Goal: Information Seeking & Learning: Learn about a topic

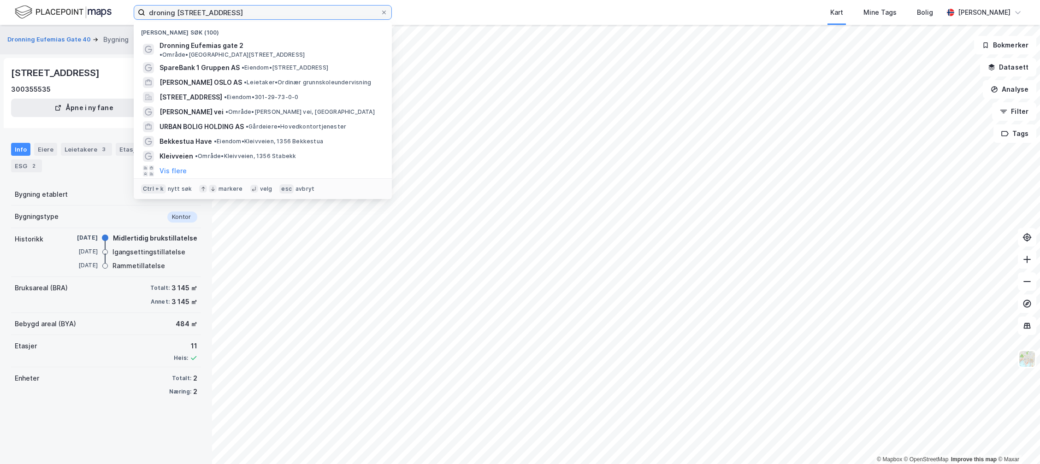
drag, startPoint x: 238, startPoint y: 16, endPoint x: 85, endPoint y: 13, distance: 153.0
click at [85, 13] on div "droning eufemias gate 2 Nylige søk (100) [STREET_ADDRESS] • Område • [STREET_AD…" at bounding box center [520, 12] width 1040 height 25
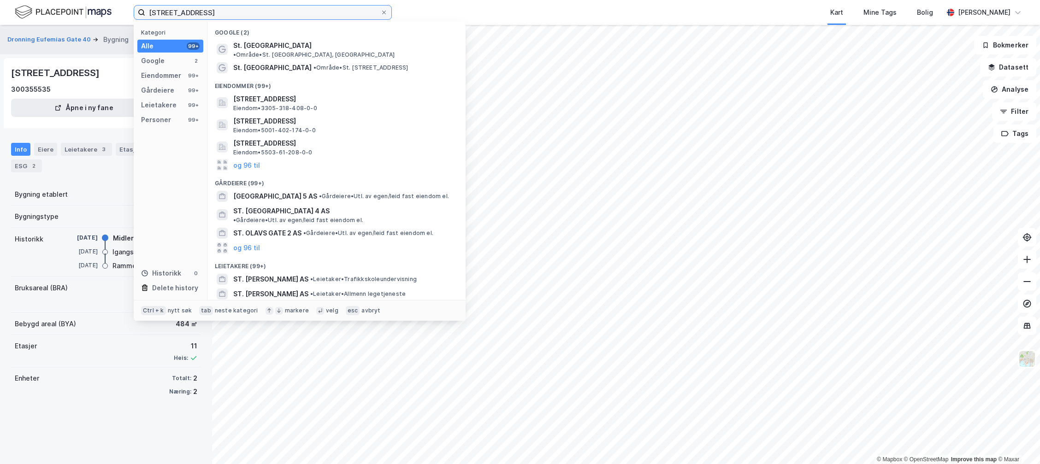
type input "[STREET_ADDRESS]"
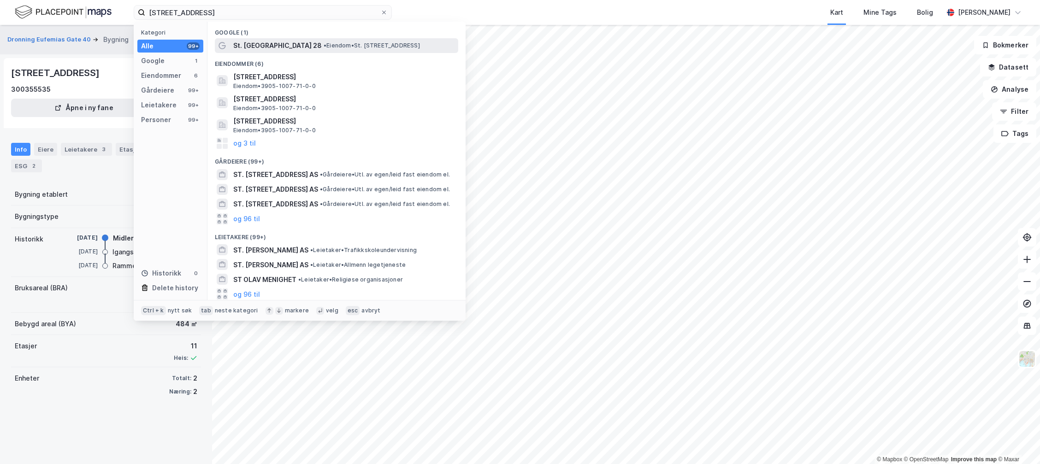
click at [270, 43] on span "St. [GEOGRAPHIC_DATA] 28" at bounding box center [277, 45] width 88 height 11
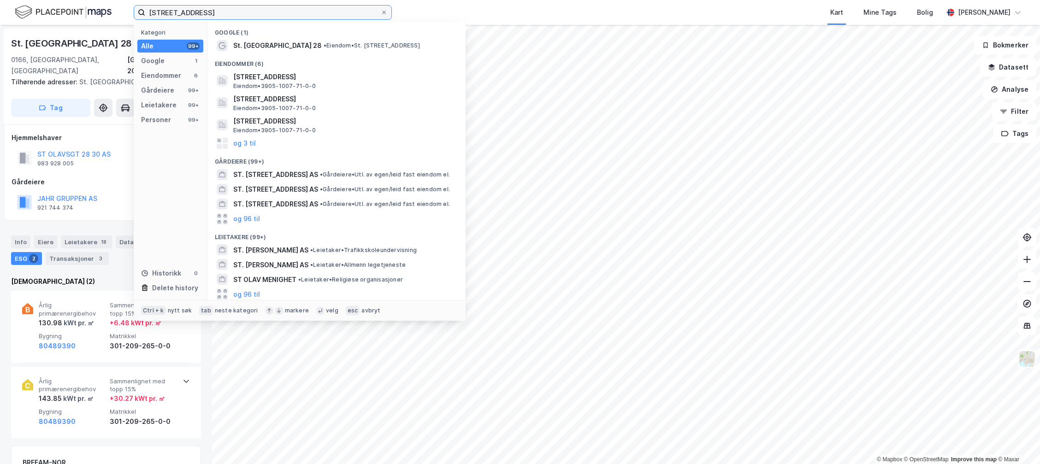
click at [219, 13] on input "[STREET_ADDRESS]" at bounding box center [262, 13] width 235 height 14
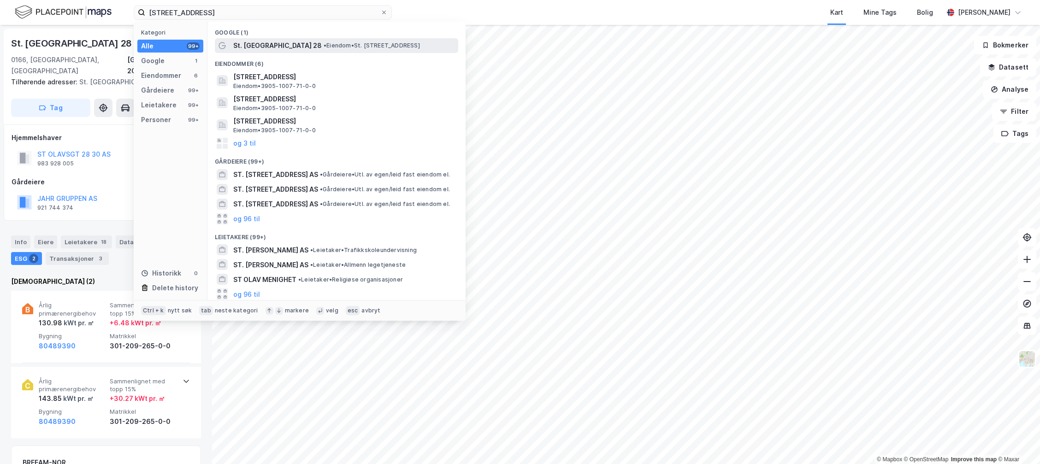
click at [324, 43] on span "• Eiendom • St. [STREET_ADDRESS]" at bounding box center [372, 45] width 96 height 7
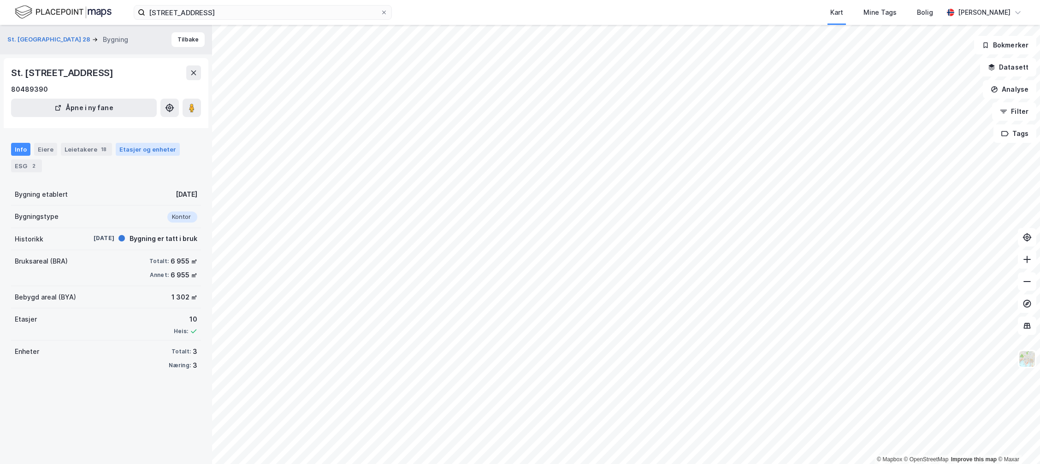
click at [148, 150] on div "Etasjer og enheter" at bounding box center [147, 149] width 57 height 8
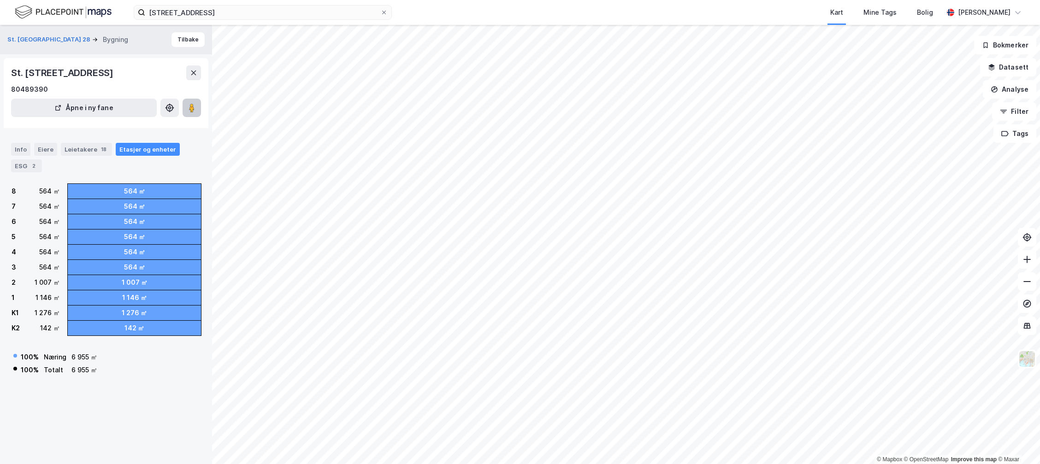
click at [193, 105] on image at bounding box center [192, 107] width 6 height 9
click at [83, 106] on button "Åpne i ny fane" at bounding box center [84, 108] width 146 height 18
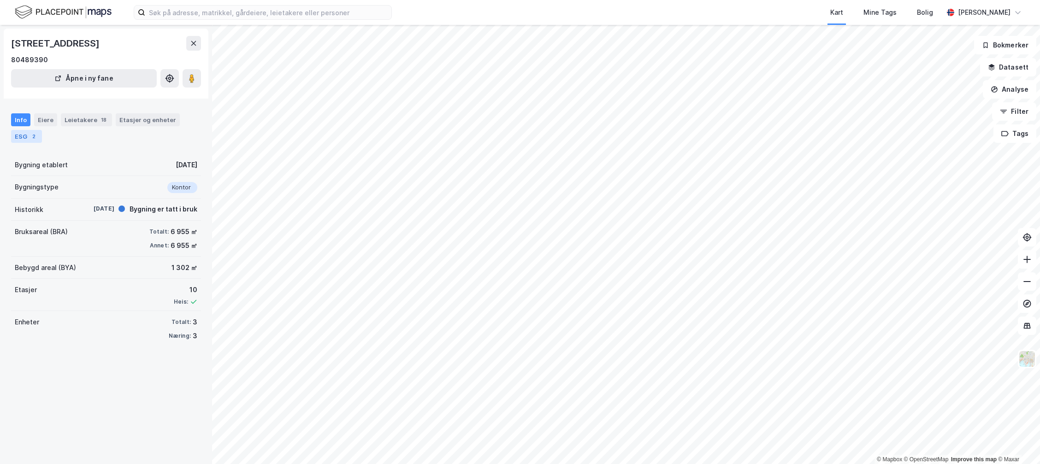
click at [25, 133] on div "ESG 2" at bounding box center [26, 136] width 31 height 13
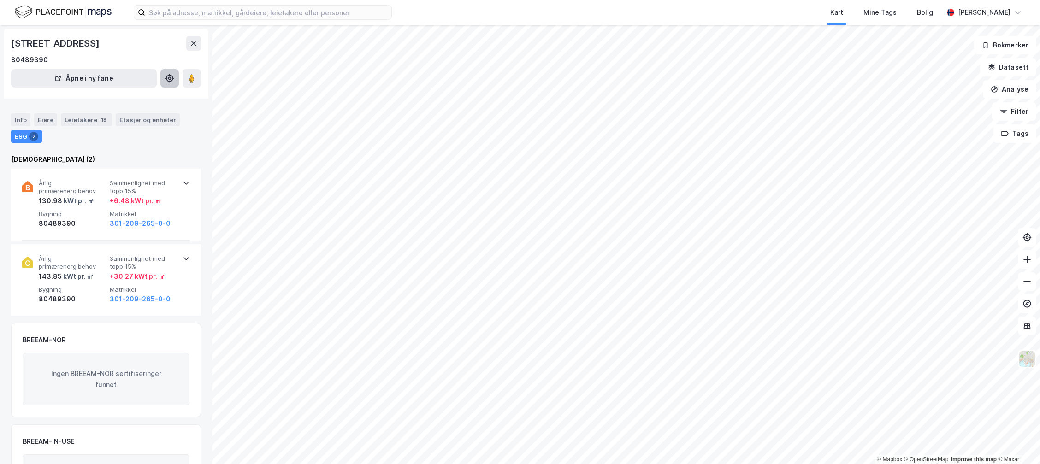
click at [169, 78] on icon at bounding box center [169, 78] width 9 height 9
click at [123, 118] on div "Etasjer og enheter" at bounding box center [147, 120] width 57 height 8
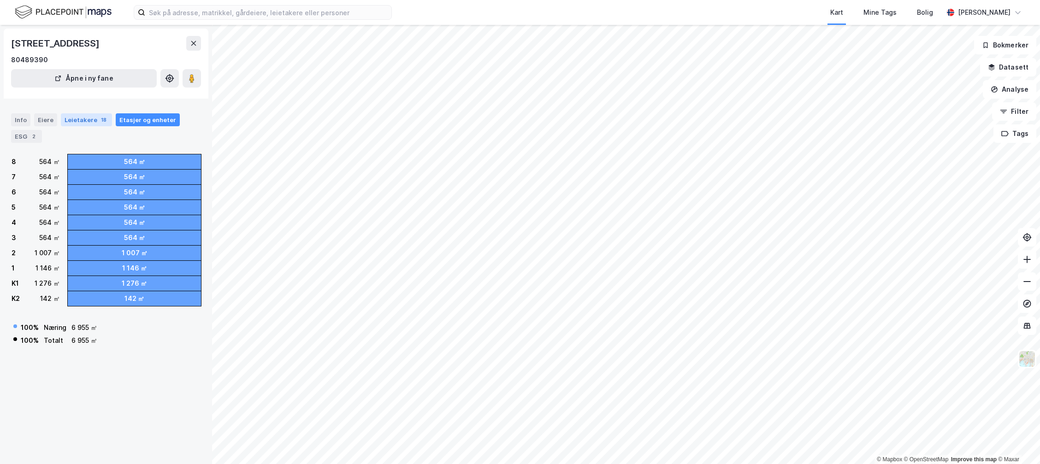
click at [65, 120] on div "Leietakere 18" at bounding box center [86, 119] width 51 height 13
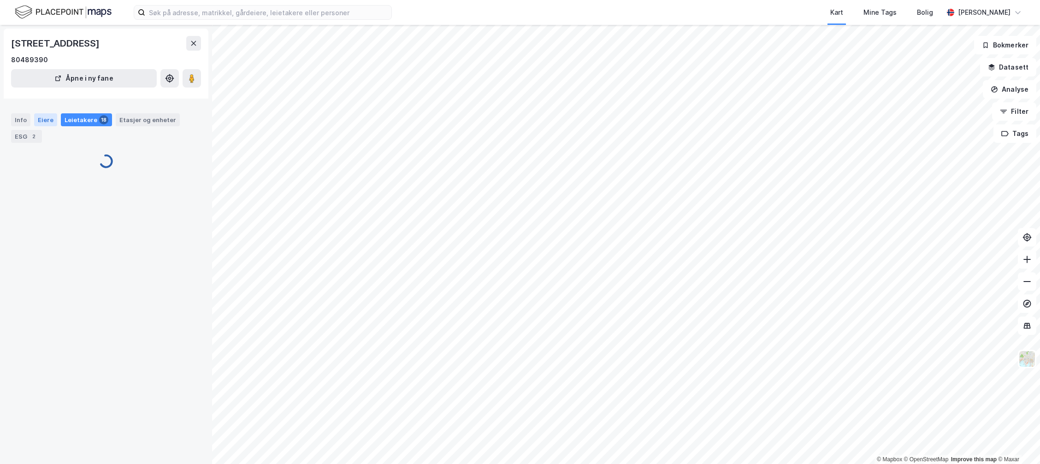
click at [48, 119] on div "Eiere" at bounding box center [45, 119] width 23 height 13
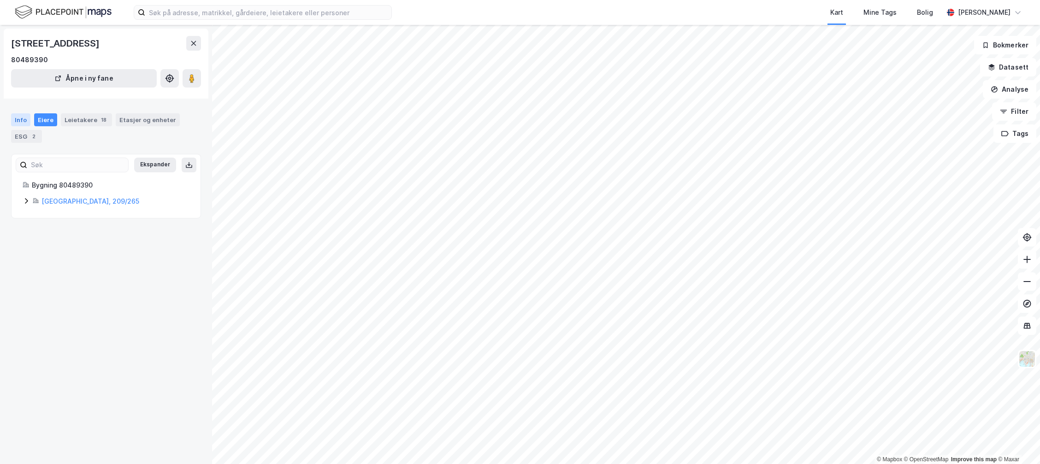
click at [23, 120] on div "Info" at bounding box center [20, 119] width 19 height 13
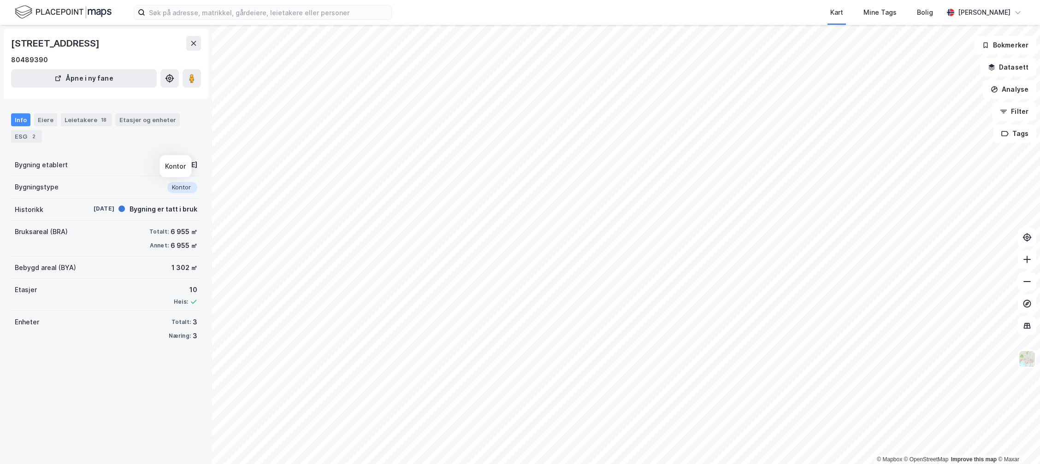
click at [172, 189] on div "Kontor" at bounding box center [182, 187] width 30 height 11
